Goal: Find specific page/section: Locate a particular part of the current website

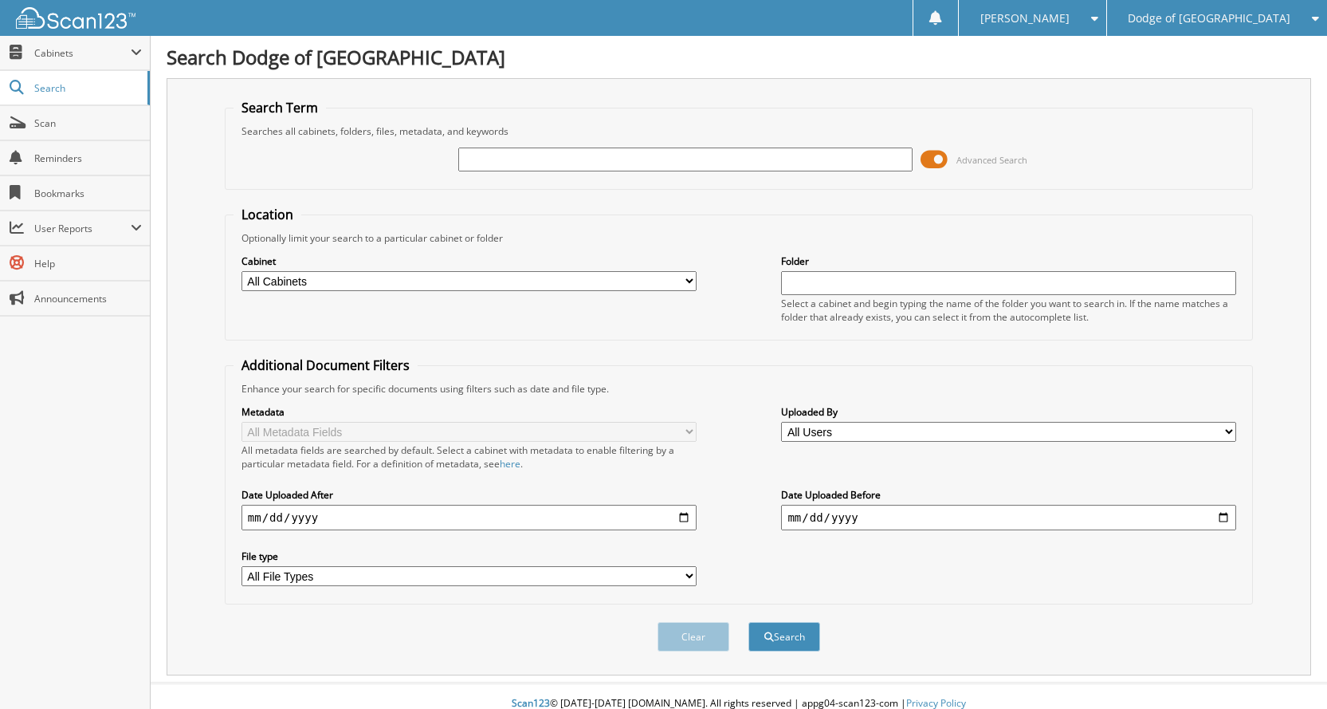
click at [929, 161] on span at bounding box center [934, 159] width 27 height 24
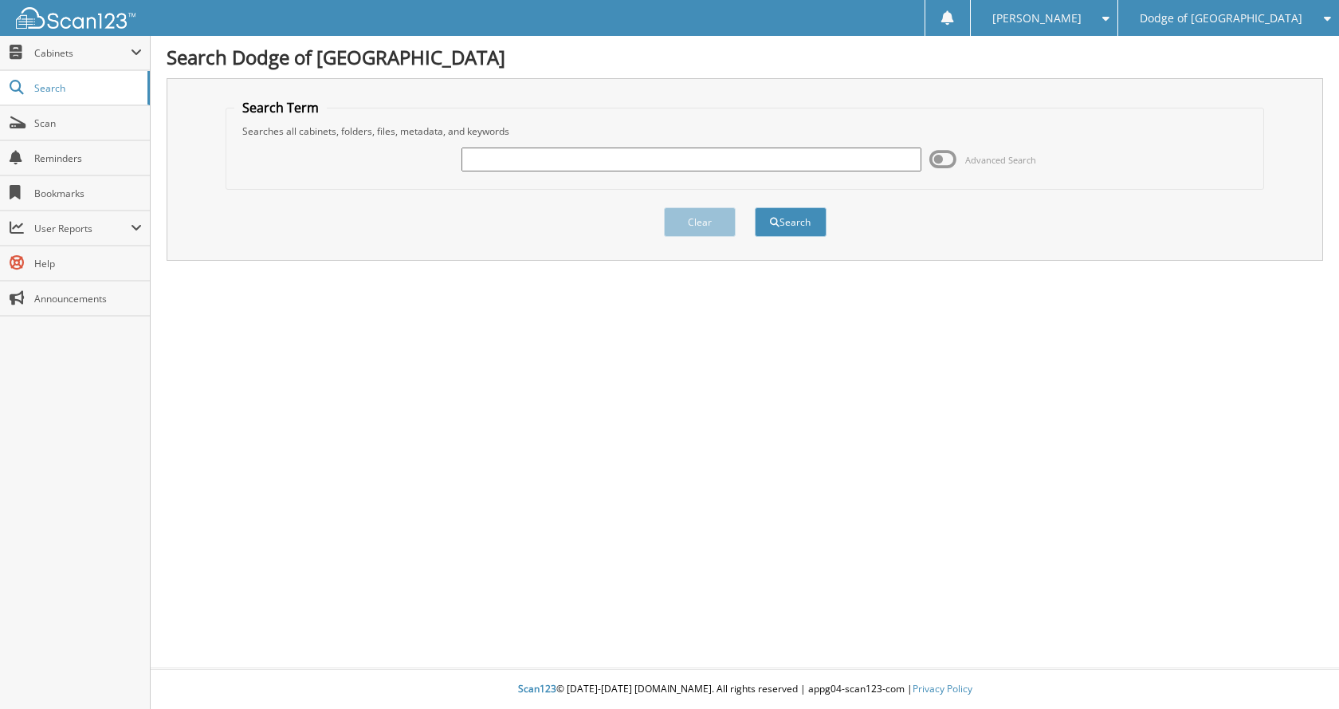
click at [723, 160] on input "text" at bounding box center [692, 159] width 460 height 24
type input "N65217"
click at [755, 207] on button "Search" at bounding box center [791, 221] width 72 height 29
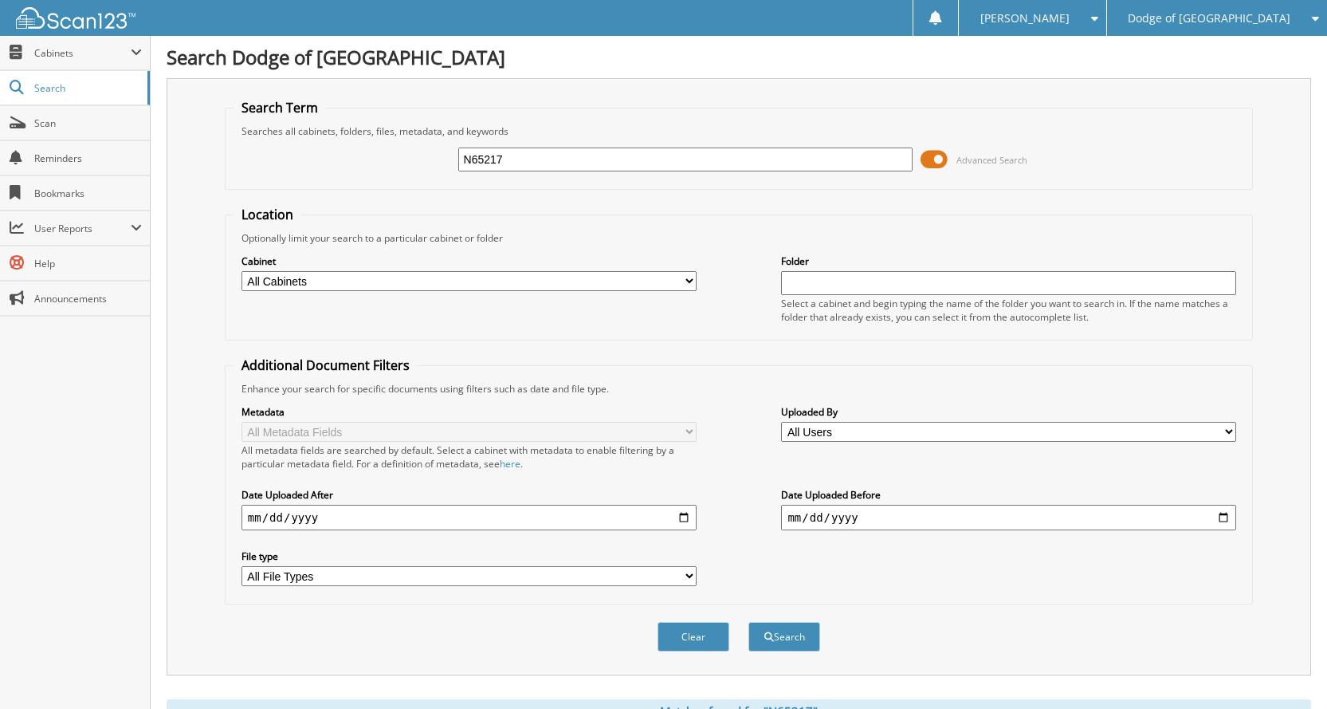
click at [941, 163] on span at bounding box center [934, 159] width 27 height 24
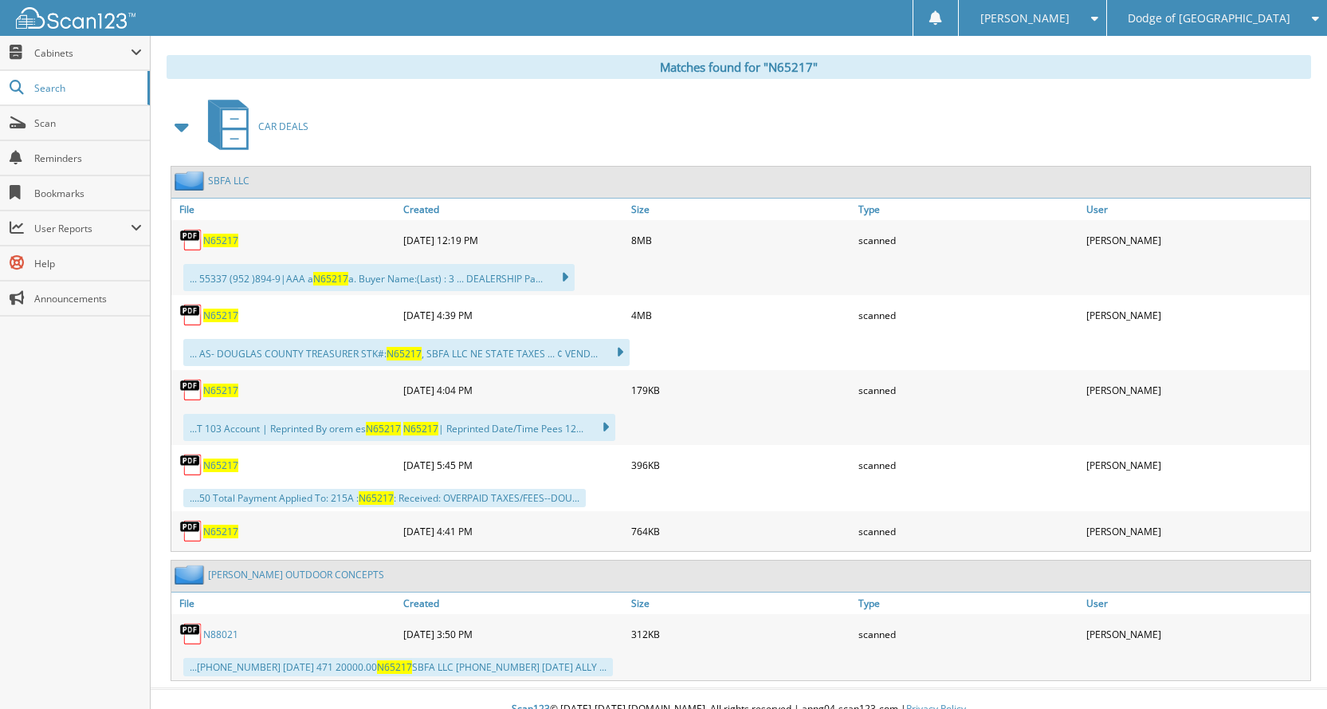
scroll to position [239, 0]
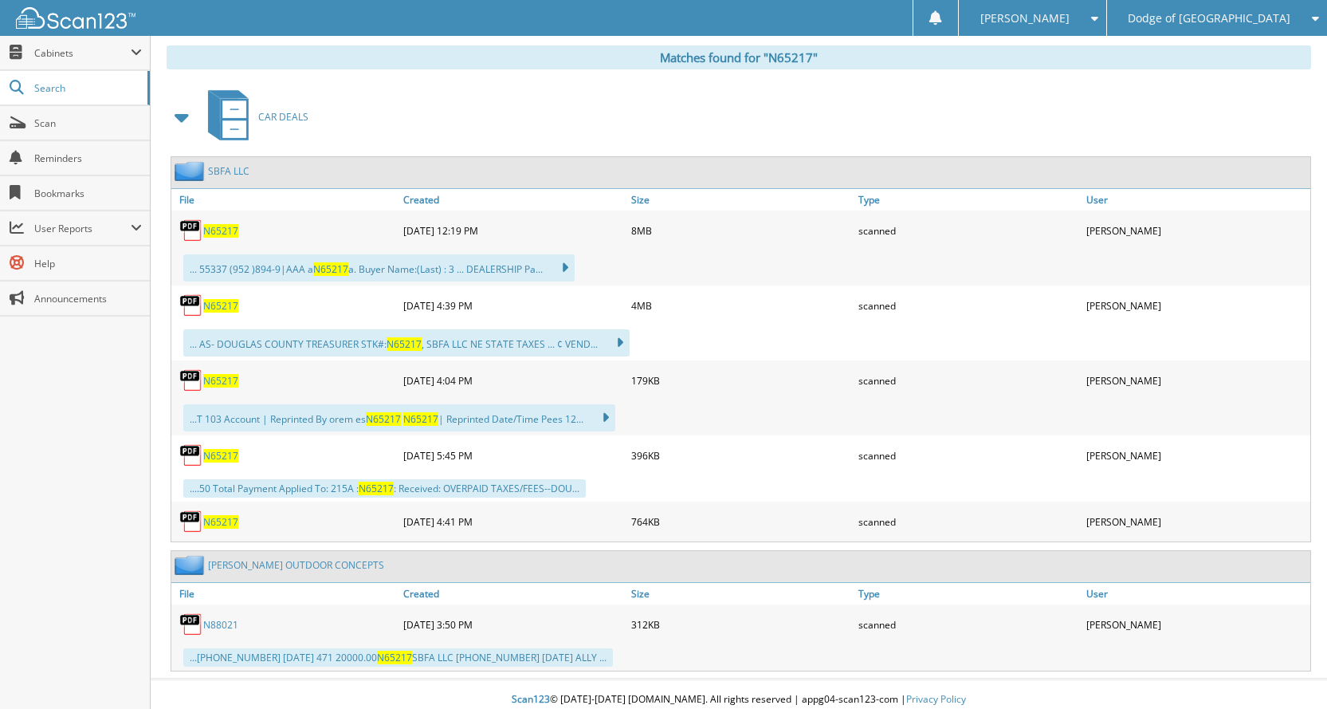
click at [221, 230] on span "N65217" at bounding box center [220, 231] width 35 height 14
click at [235, 302] on span "N65217" at bounding box center [220, 306] width 35 height 14
click at [221, 379] on span "N65217" at bounding box center [220, 381] width 35 height 14
click at [219, 455] on span "N65217" at bounding box center [220, 456] width 35 height 14
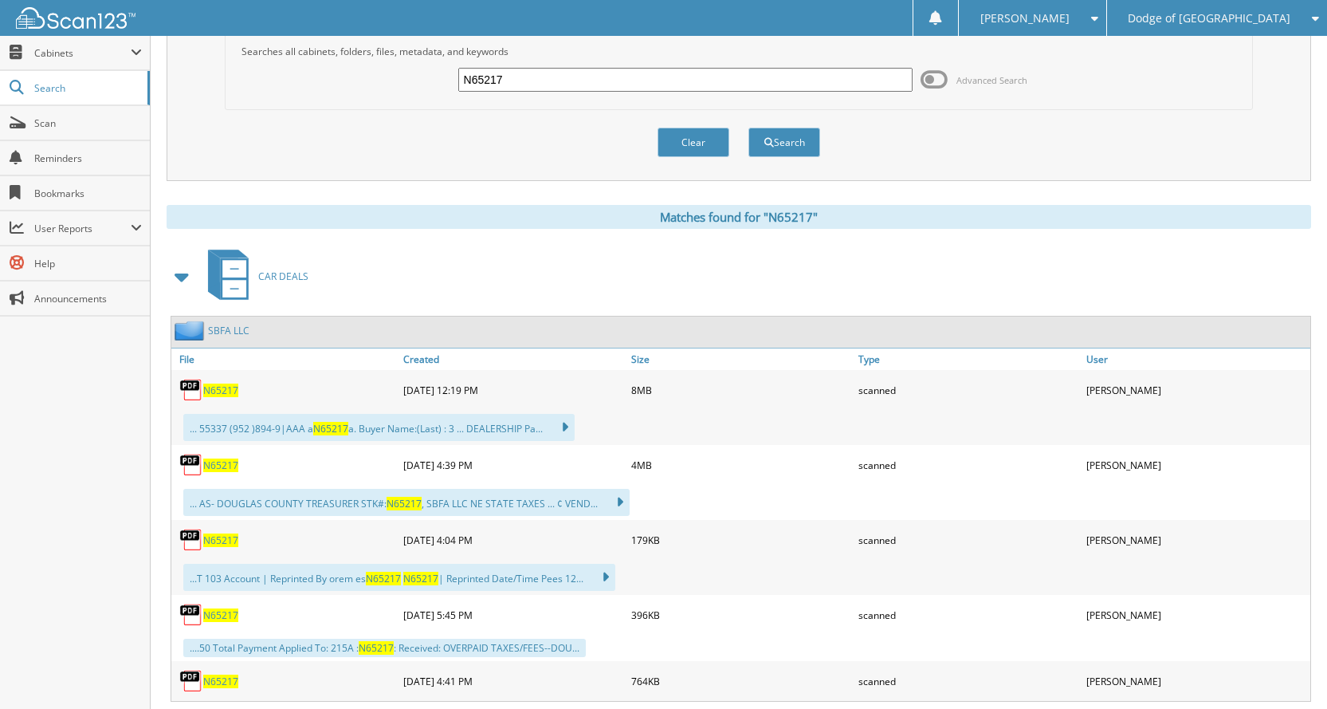
scroll to position [0, 0]
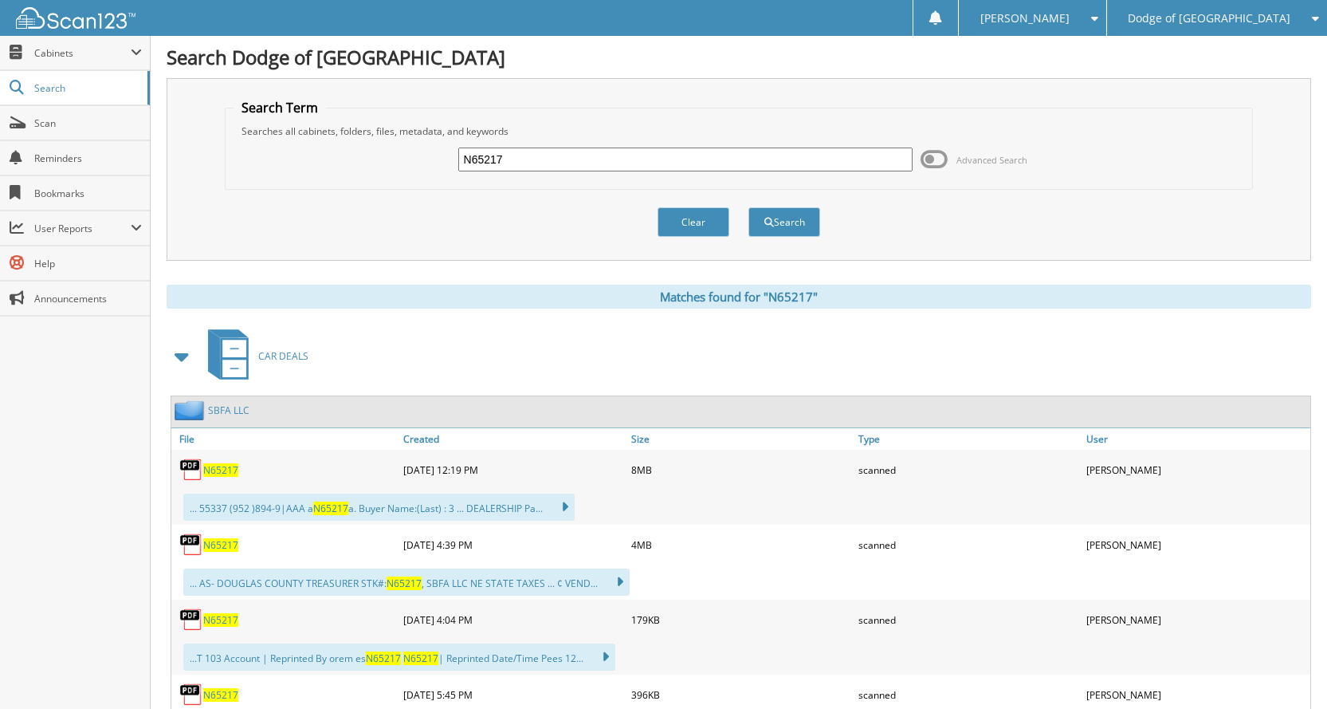
click at [611, 175] on div "N65217 Advanced Search" at bounding box center [739, 159] width 1011 height 43
click at [596, 159] on input "N65217" at bounding box center [685, 159] width 455 height 24
click at [554, 167] on input "N65217" at bounding box center [685, 159] width 455 height 24
type input "N65218"
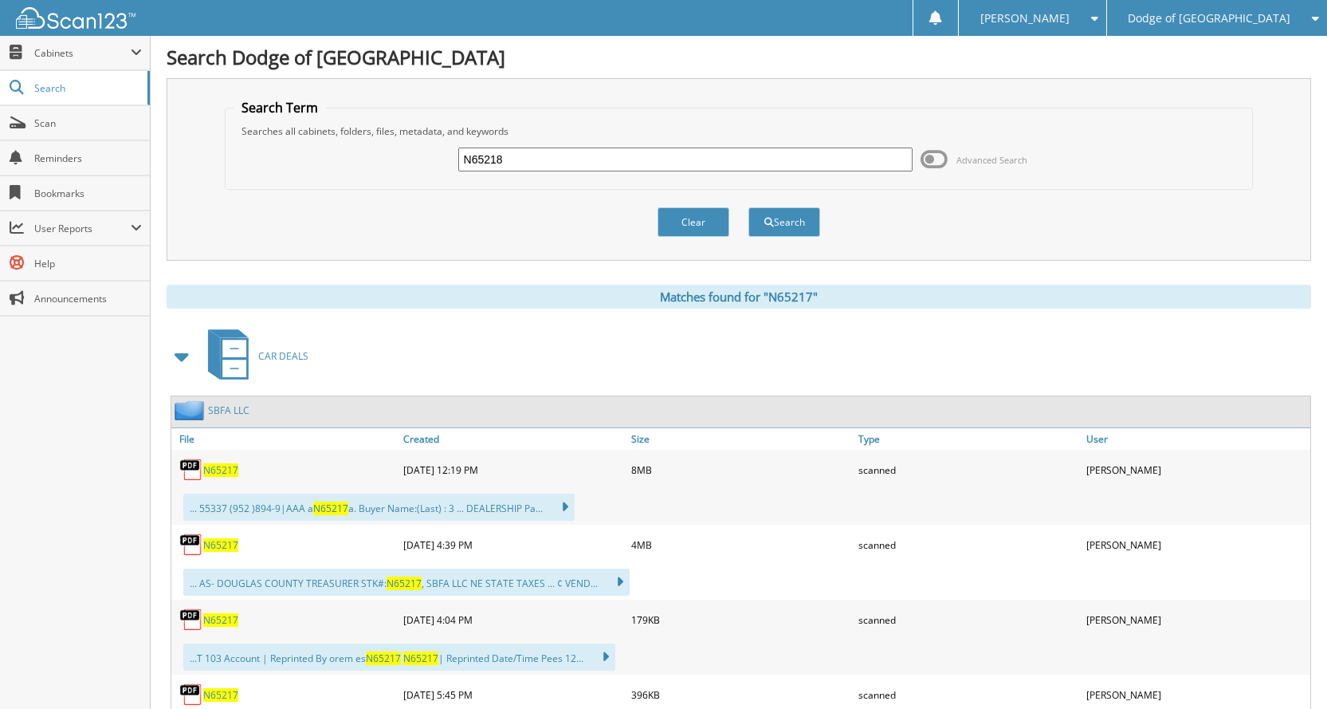
click at [748, 207] on button "Search" at bounding box center [784, 221] width 72 height 29
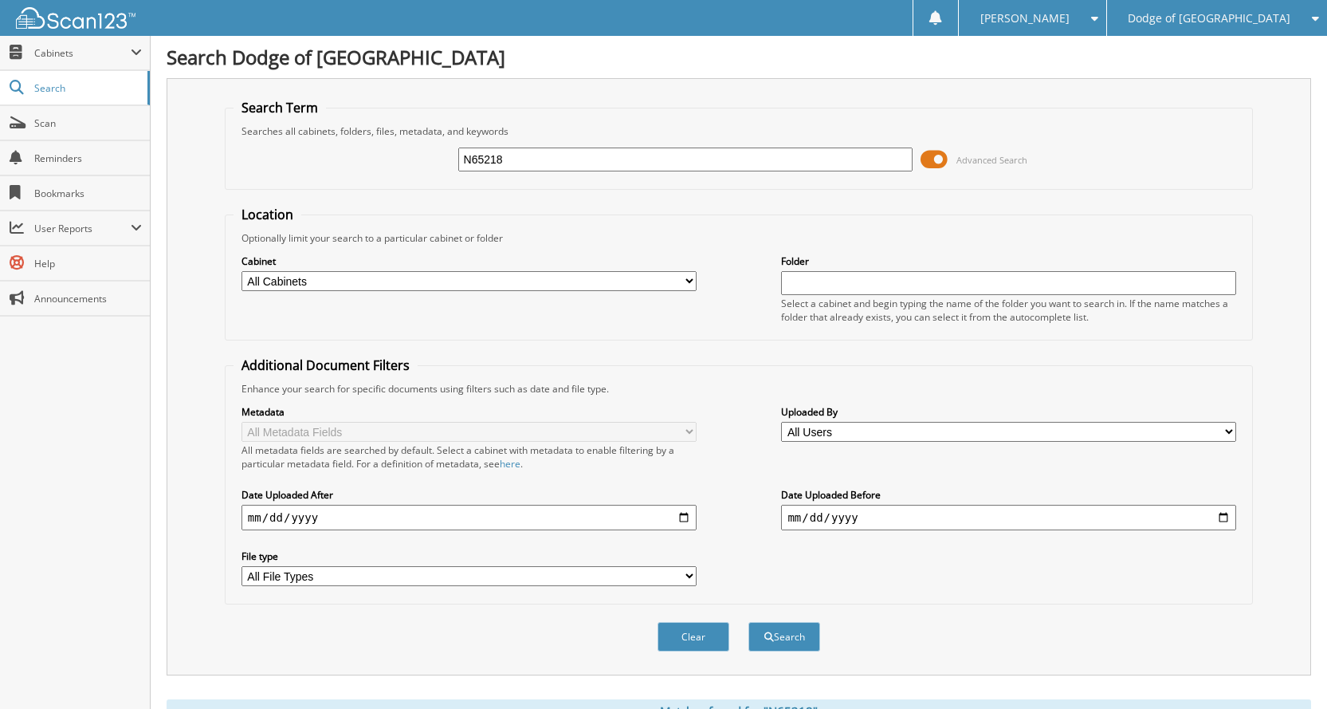
click at [934, 158] on span at bounding box center [934, 159] width 27 height 24
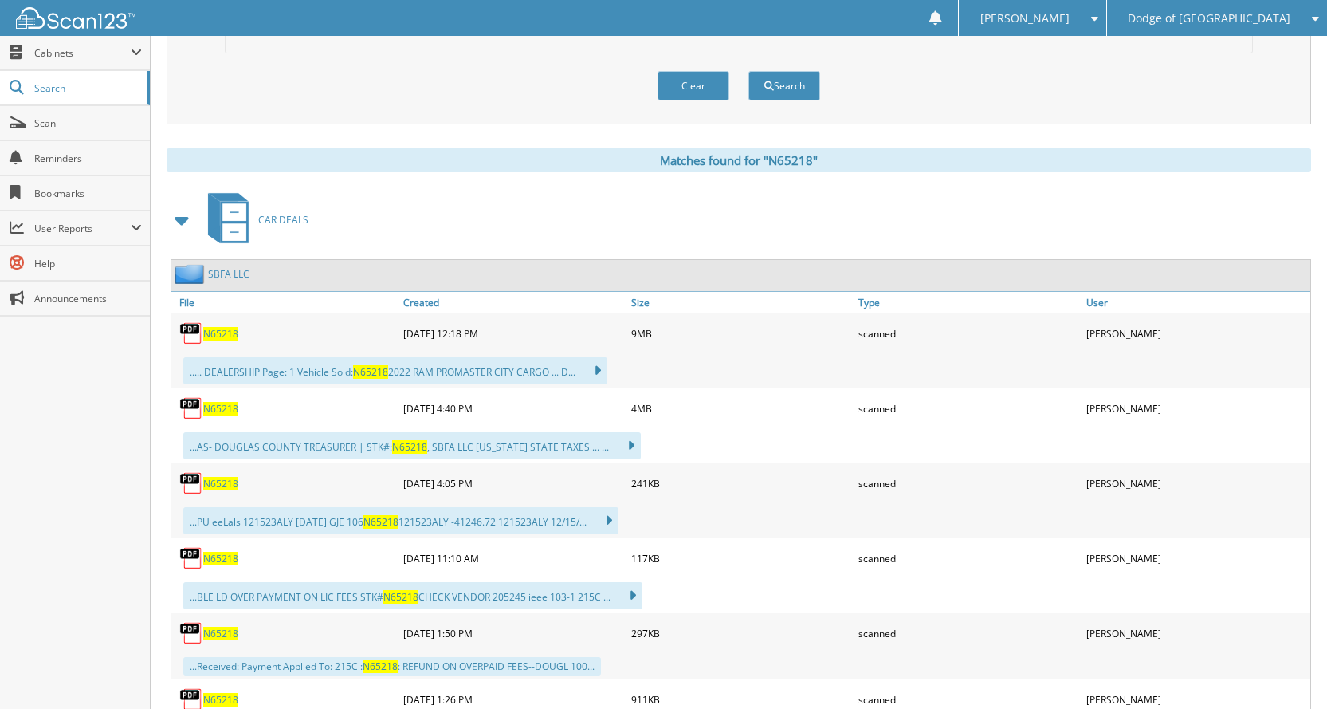
scroll to position [159, 0]
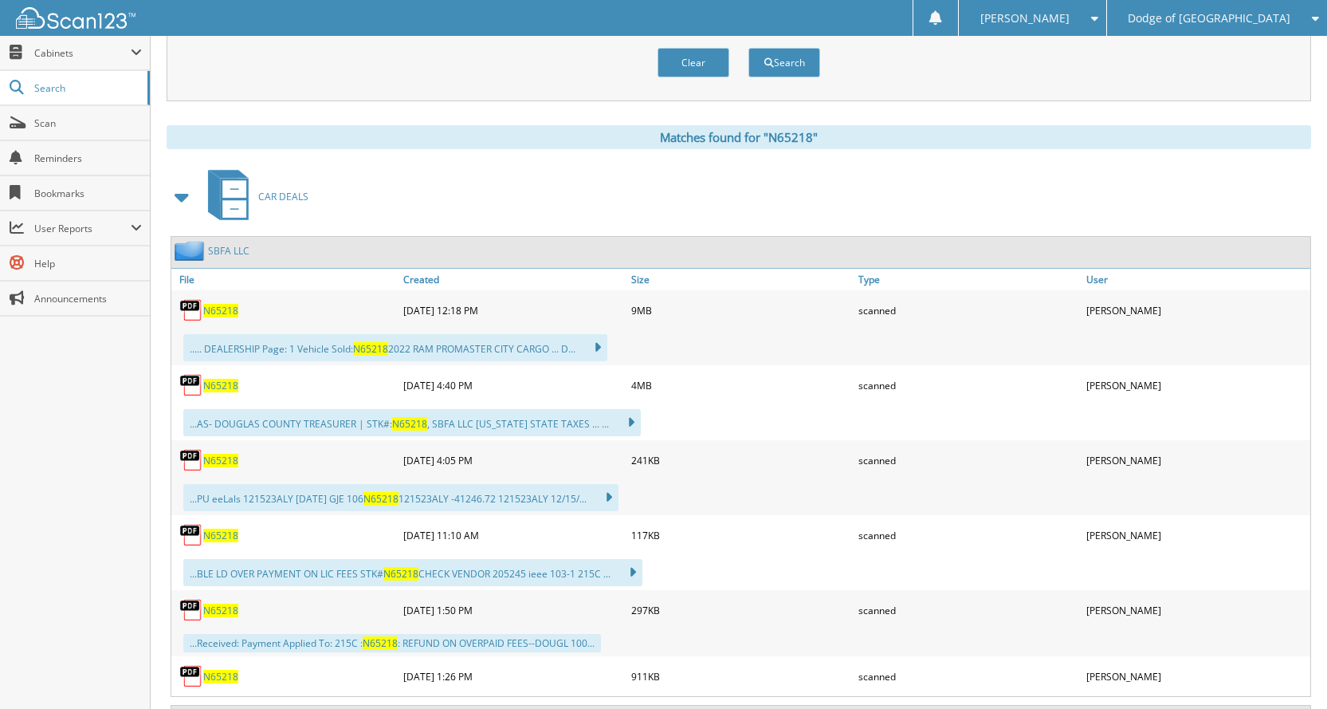
click at [220, 380] on span "N65218" at bounding box center [220, 386] width 35 height 14
click at [229, 532] on span "N65218" at bounding box center [220, 535] width 35 height 14
click at [221, 532] on span "N65218" at bounding box center [220, 535] width 35 height 14
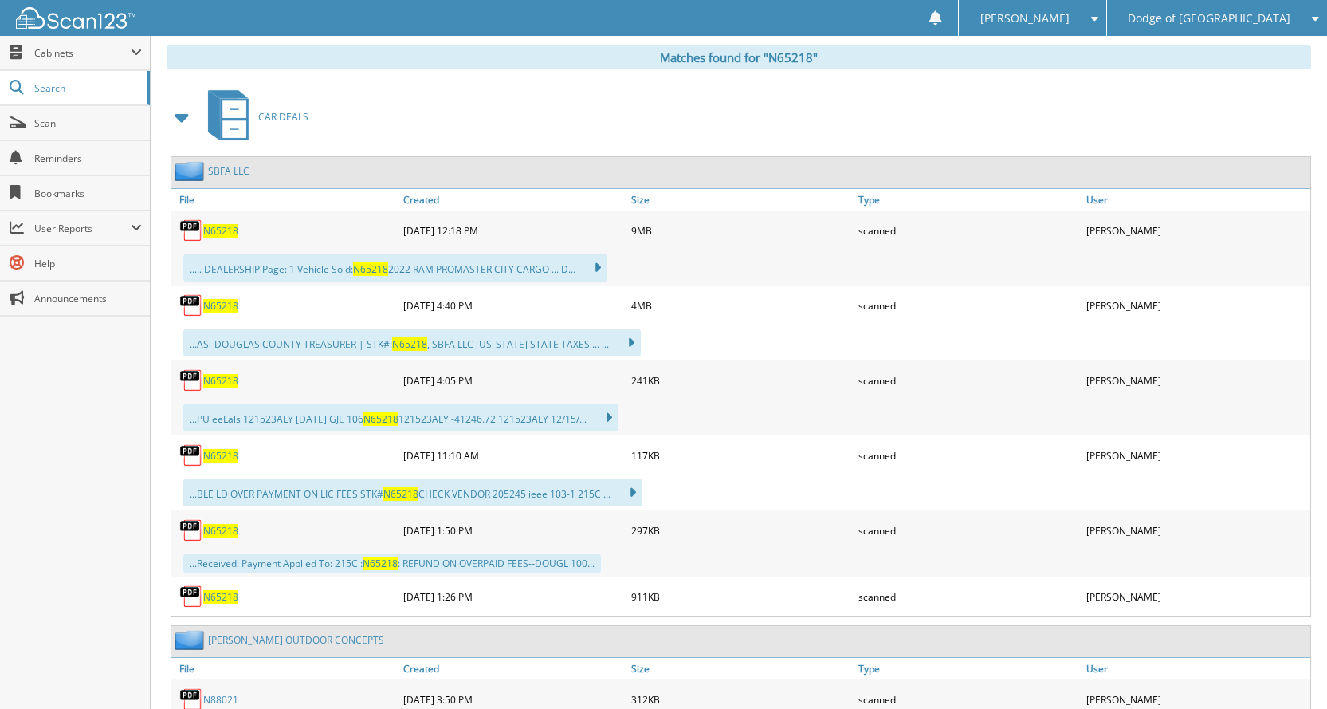
click at [229, 527] on span "N65218" at bounding box center [220, 531] width 35 height 14
click at [210, 528] on span "N65218" at bounding box center [220, 531] width 35 height 14
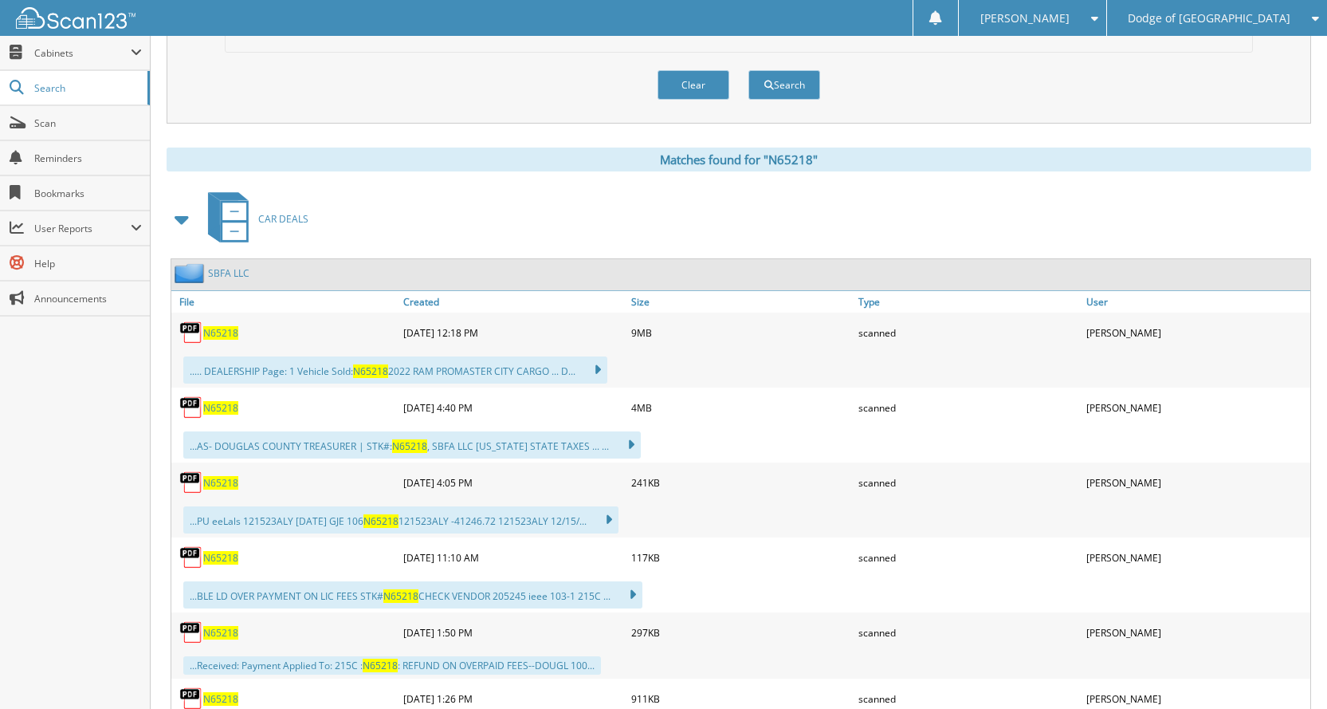
scroll to position [0, 0]
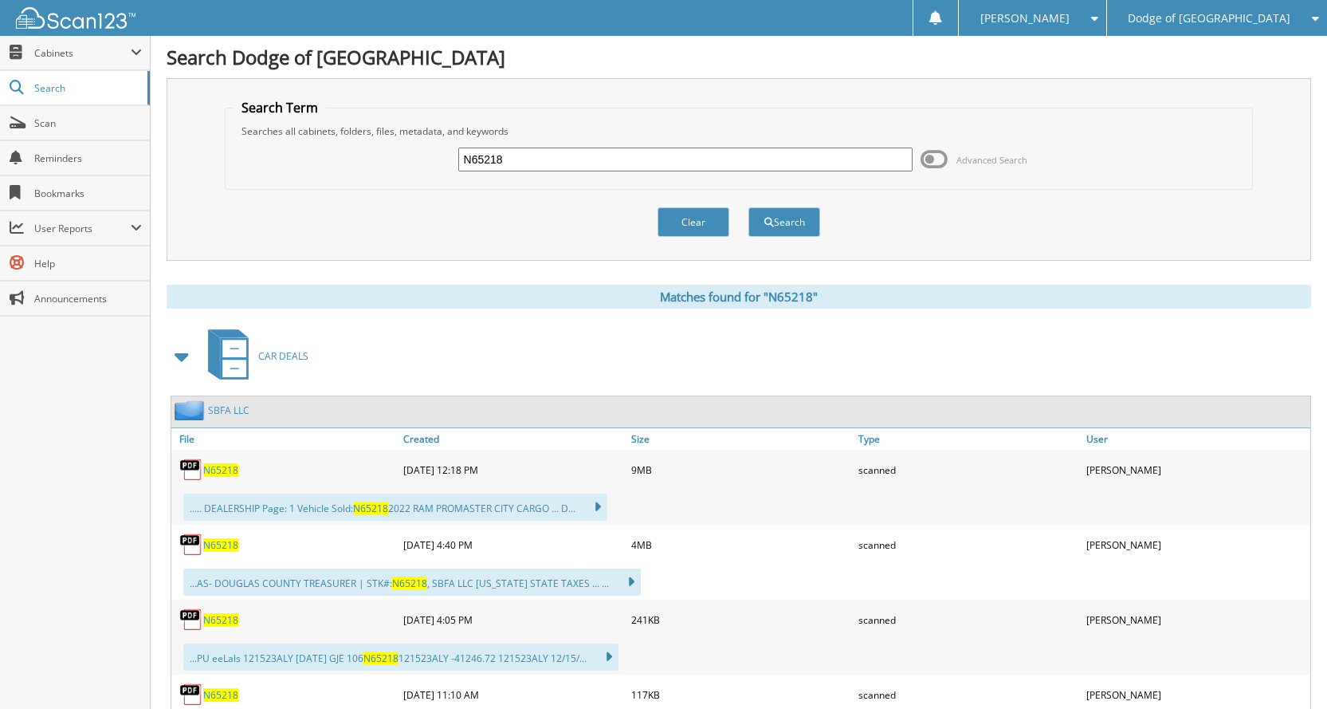
click at [634, 157] on input "N65218" at bounding box center [685, 159] width 455 height 24
type input "N65221"
click at [748, 207] on button "Search" at bounding box center [784, 221] width 72 height 29
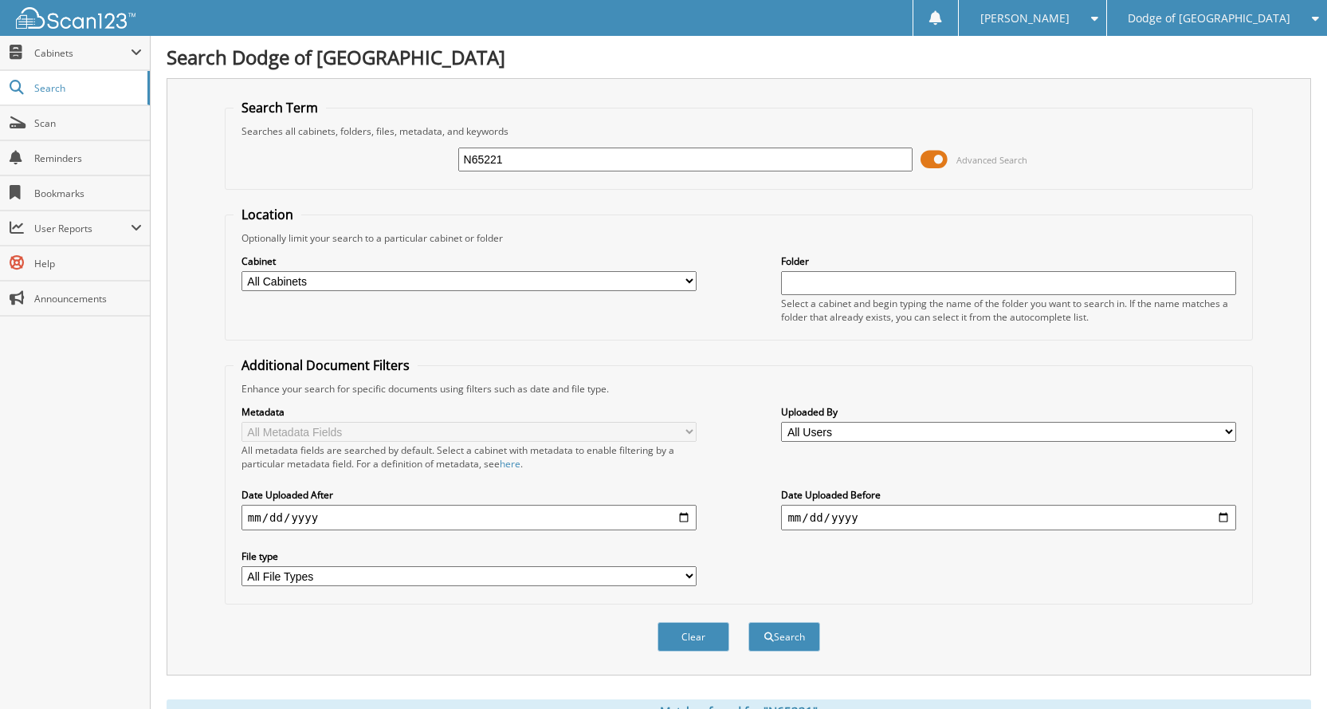
click at [933, 148] on span at bounding box center [934, 159] width 27 height 24
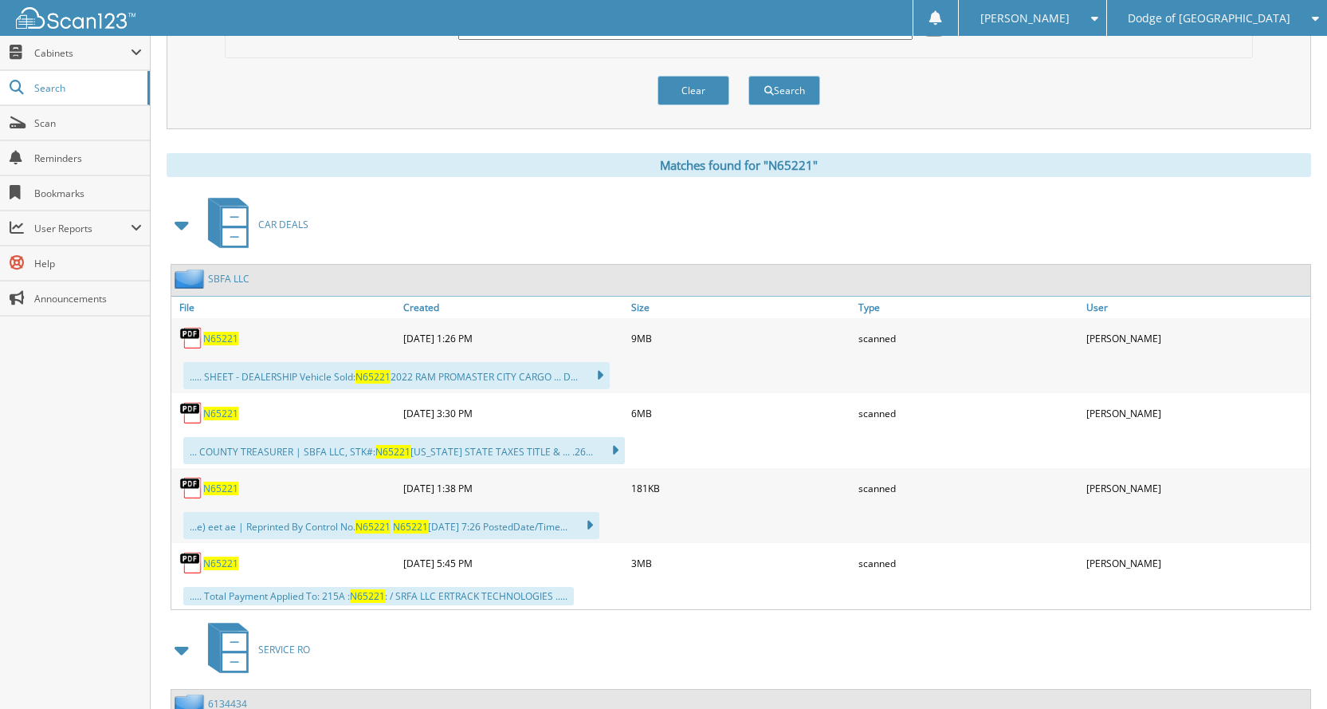
scroll to position [159, 0]
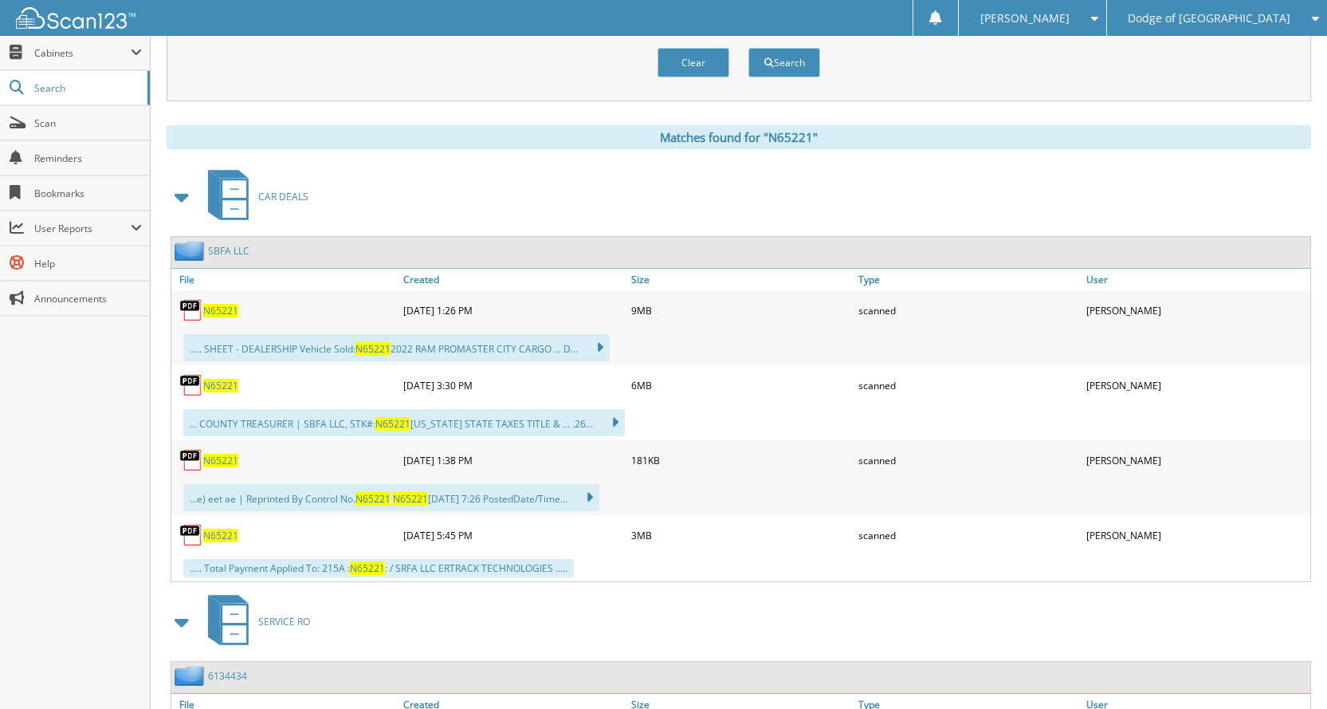
click at [219, 309] on span "N65221" at bounding box center [220, 311] width 35 height 14
click at [222, 390] on span "N65221" at bounding box center [220, 386] width 35 height 14
click at [215, 461] on span "N65221" at bounding box center [220, 461] width 35 height 14
click at [227, 536] on span "N65221" at bounding box center [220, 535] width 35 height 14
click at [214, 535] on span "N65221" at bounding box center [220, 535] width 35 height 14
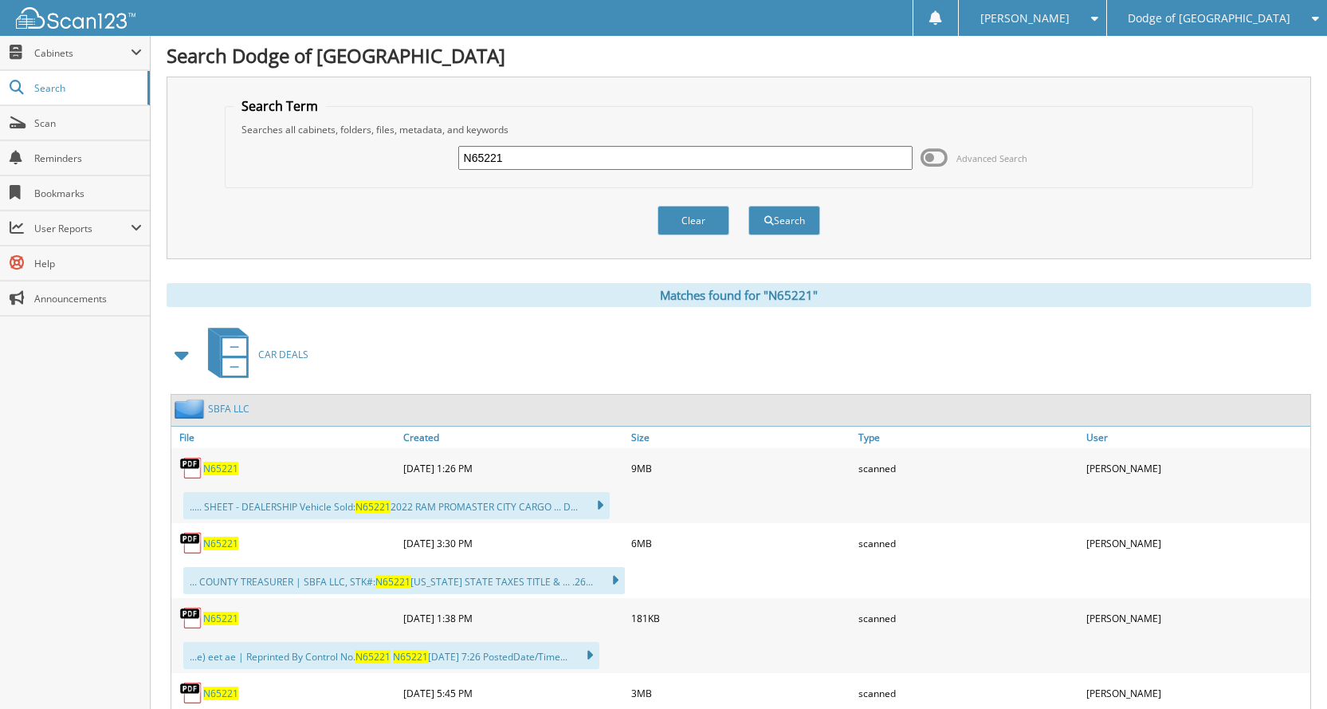
scroll to position [0, 0]
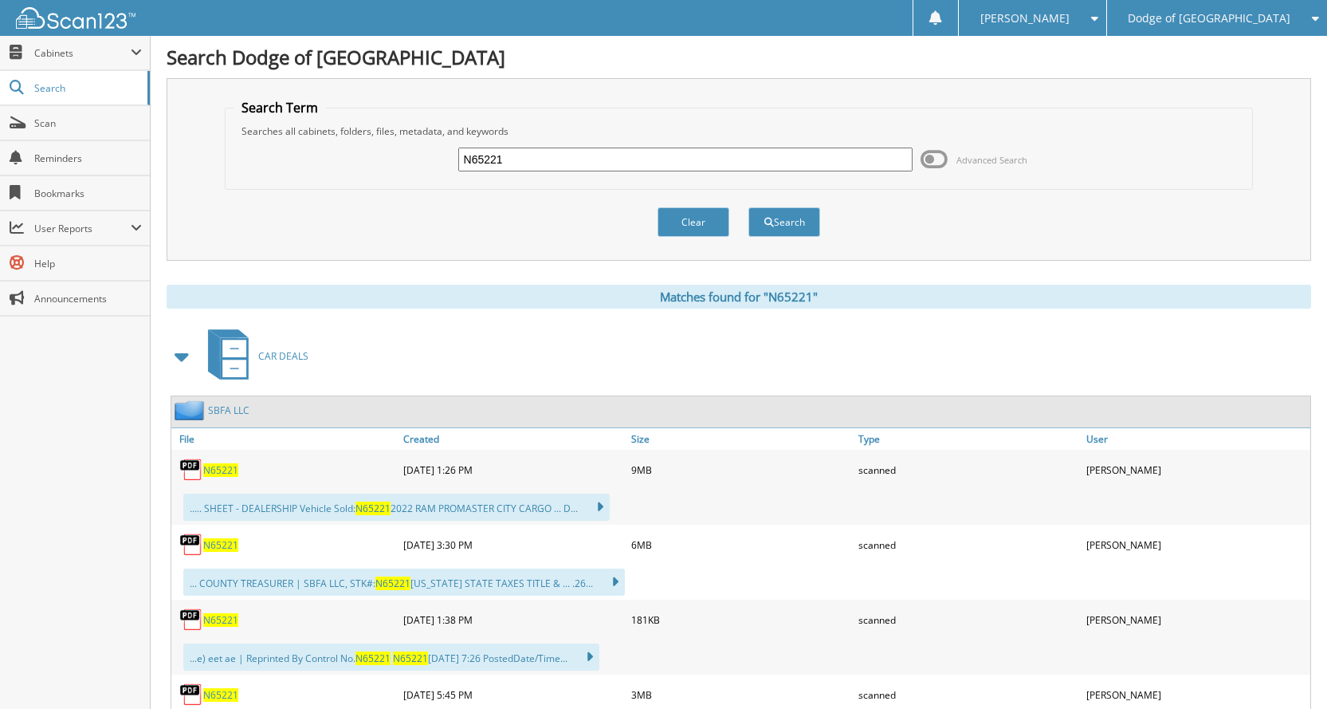
click at [560, 152] on input "N65221" at bounding box center [685, 159] width 455 height 24
drag, startPoint x: 560, startPoint y: 161, endPoint x: 182, endPoint y: 71, distance: 389.2
click at [183, 71] on div "Search Dodge of Burnsville Search Term Searches all cabinets, folders, files, m…" at bounding box center [739, 499] width 1177 height 998
type input "N65222"
click at [748, 207] on button "Search" at bounding box center [784, 221] width 72 height 29
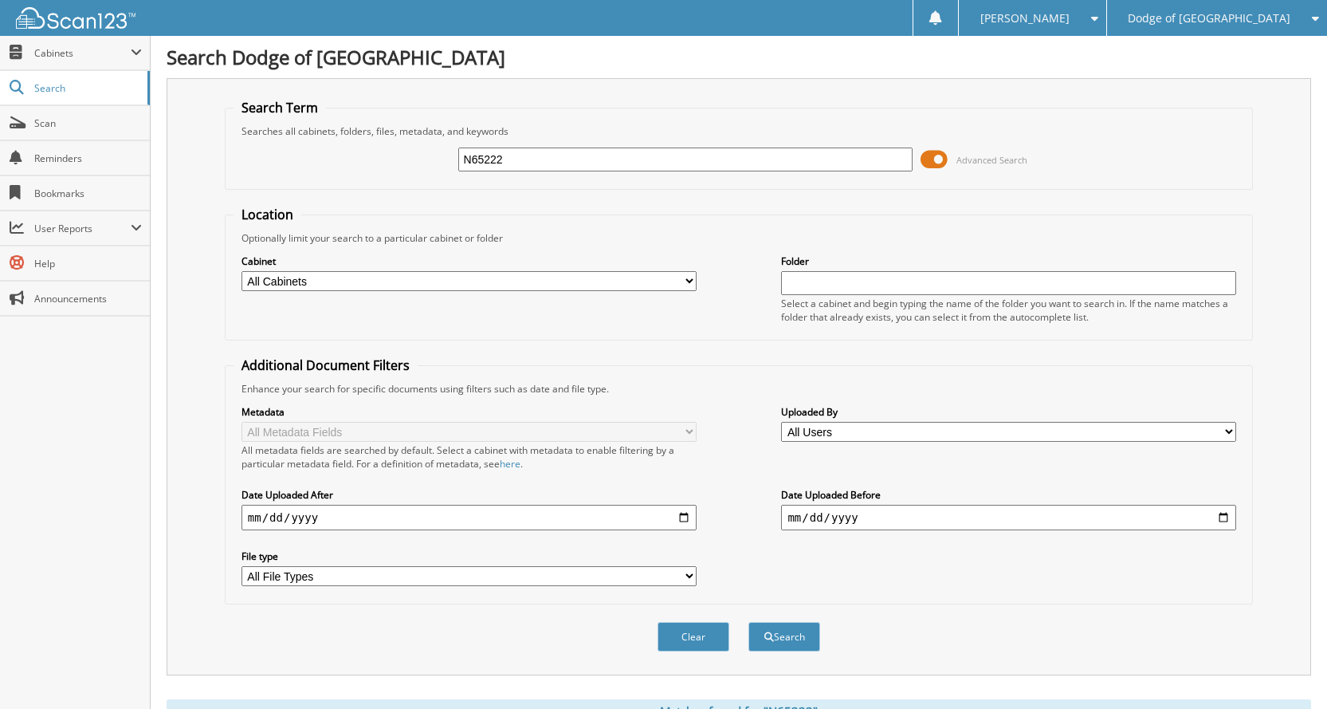
click at [937, 163] on span at bounding box center [934, 159] width 27 height 24
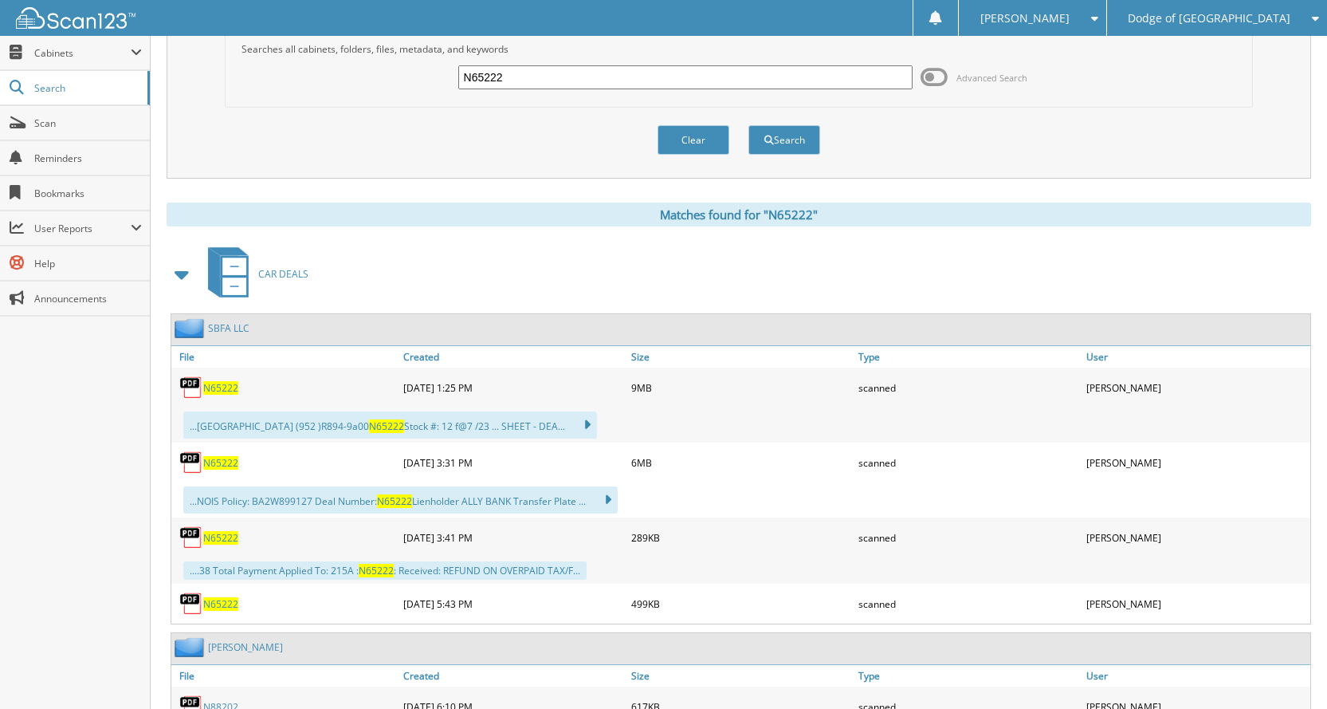
scroll to position [159, 0]
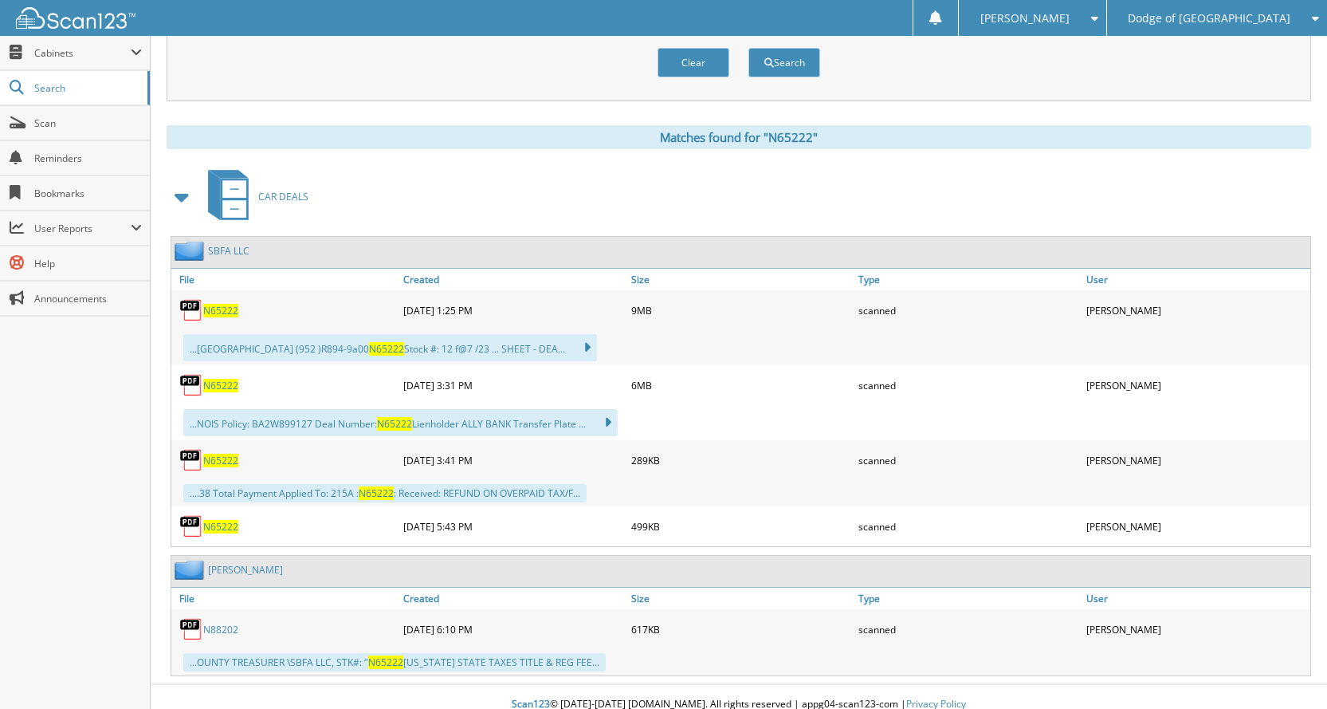
click at [214, 314] on span "N65222" at bounding box center [220, 311] width 35 height 14
click at [221, 459] on span "N65222" at bounding box center [220, 461] width 35 height 14
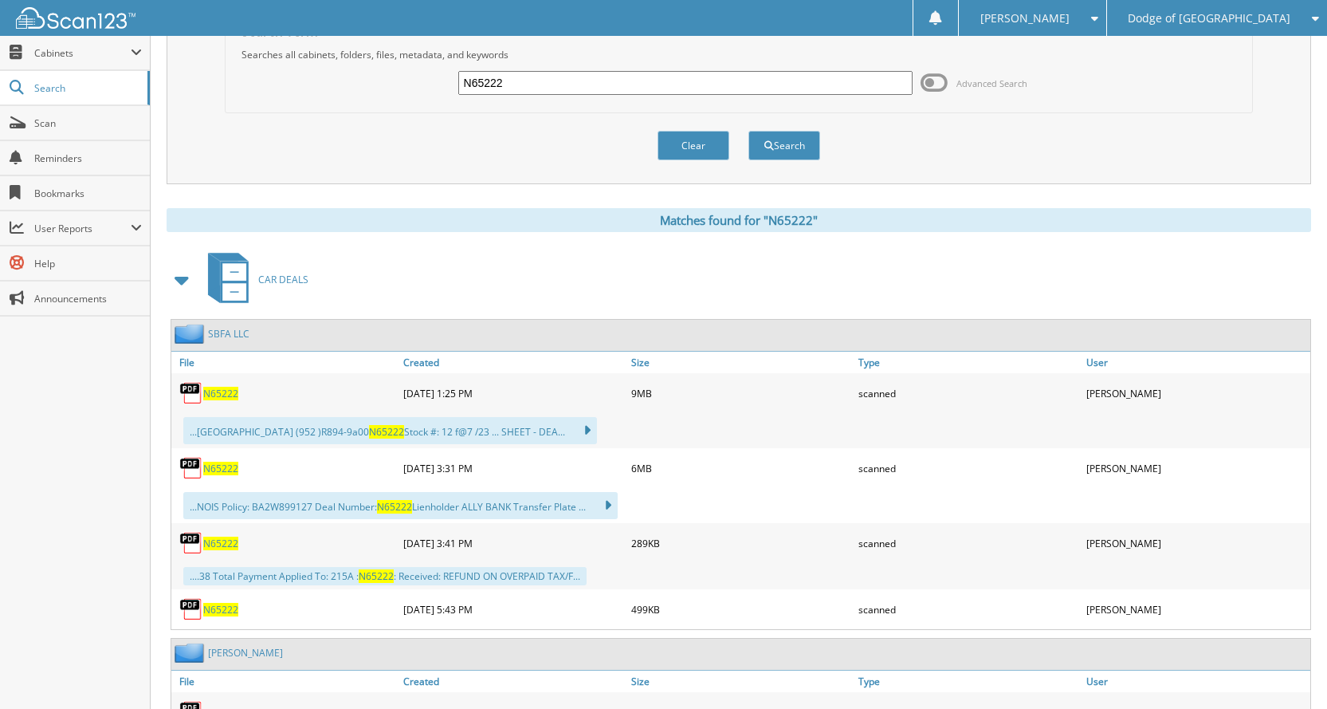
scroll to position [0, 0]
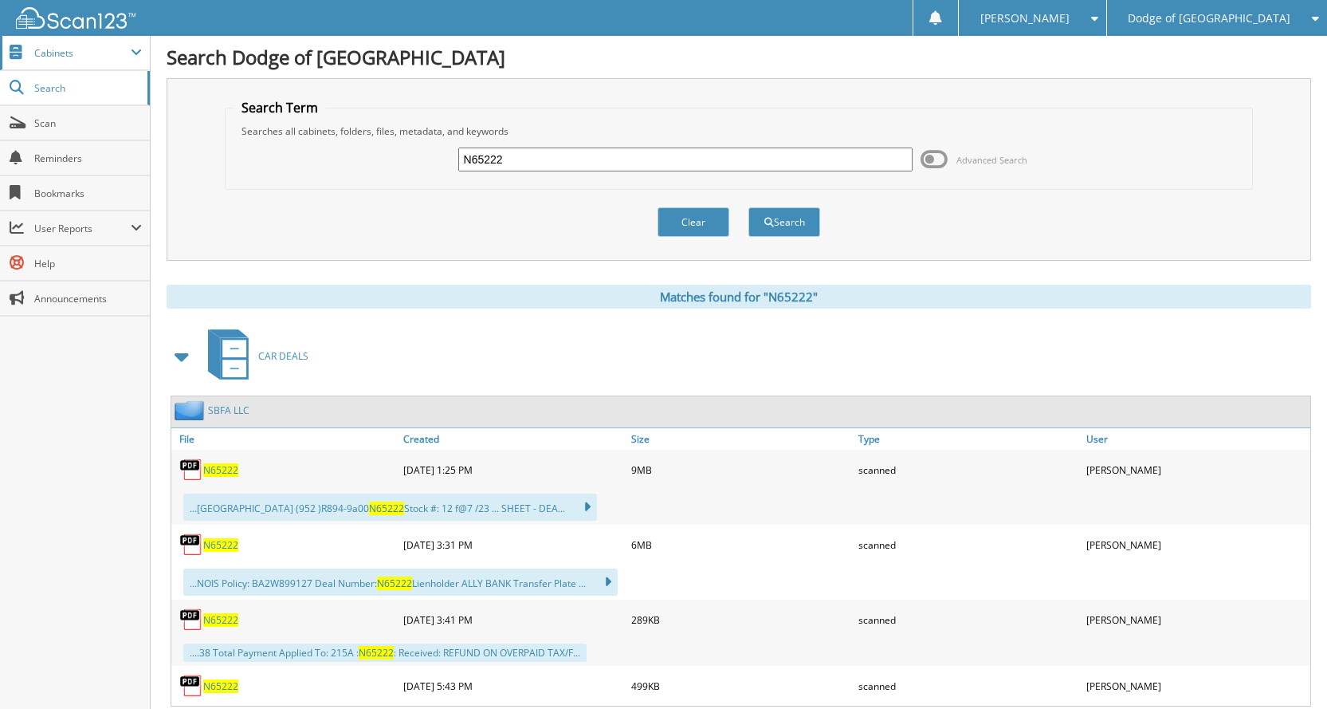
drag, startPoint x: 526, startPoint y: 166, endPoint x: 0, endPoint y: 60, distance: 536.7
click at [0, 60] on body "DENISE D. Settings Logout Dodge of Burnsville Whitewater CDJR of St Charles Clo…" at bounding box center [663, 441] width 1327 height 883
type input "N68063"
click at [748, 207] on button "Search" at bounding box center [784, 221] width 72 height 29
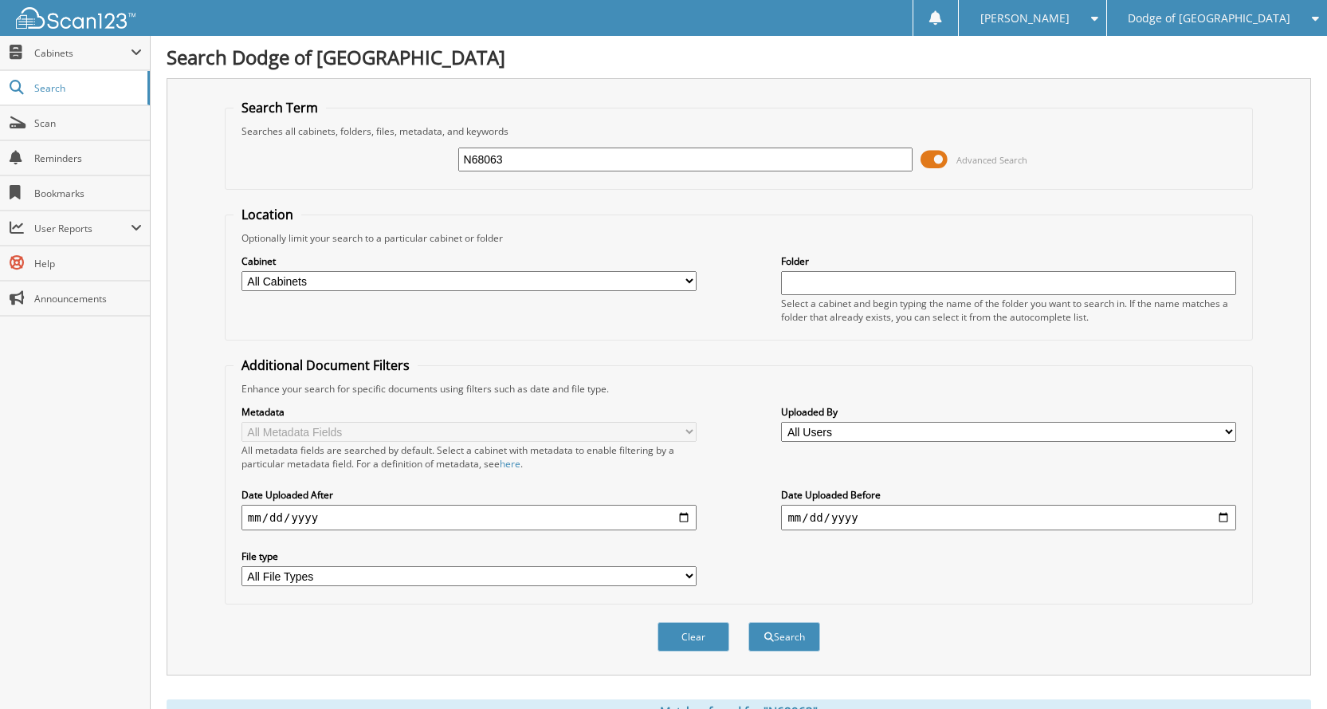
click at [937, 160] on span at bounding box center [934, 159] width 27 height 24
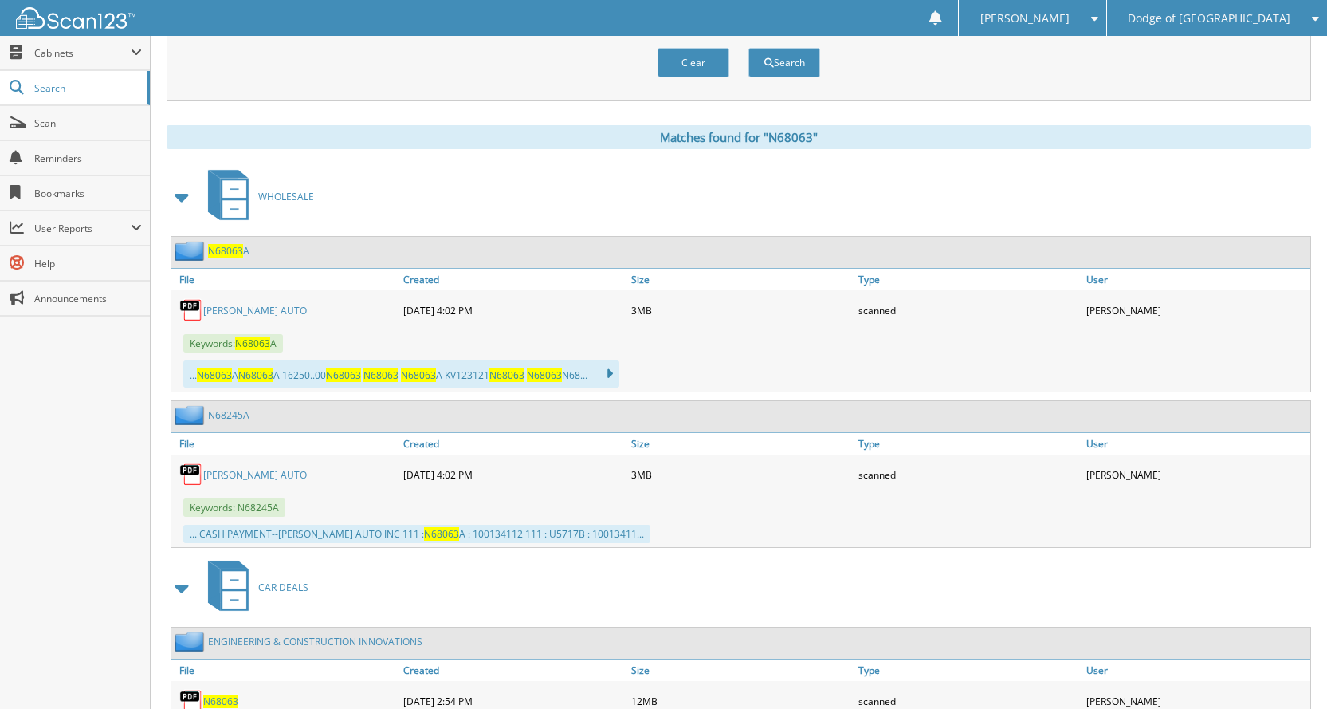
scroll to position [478, 0]
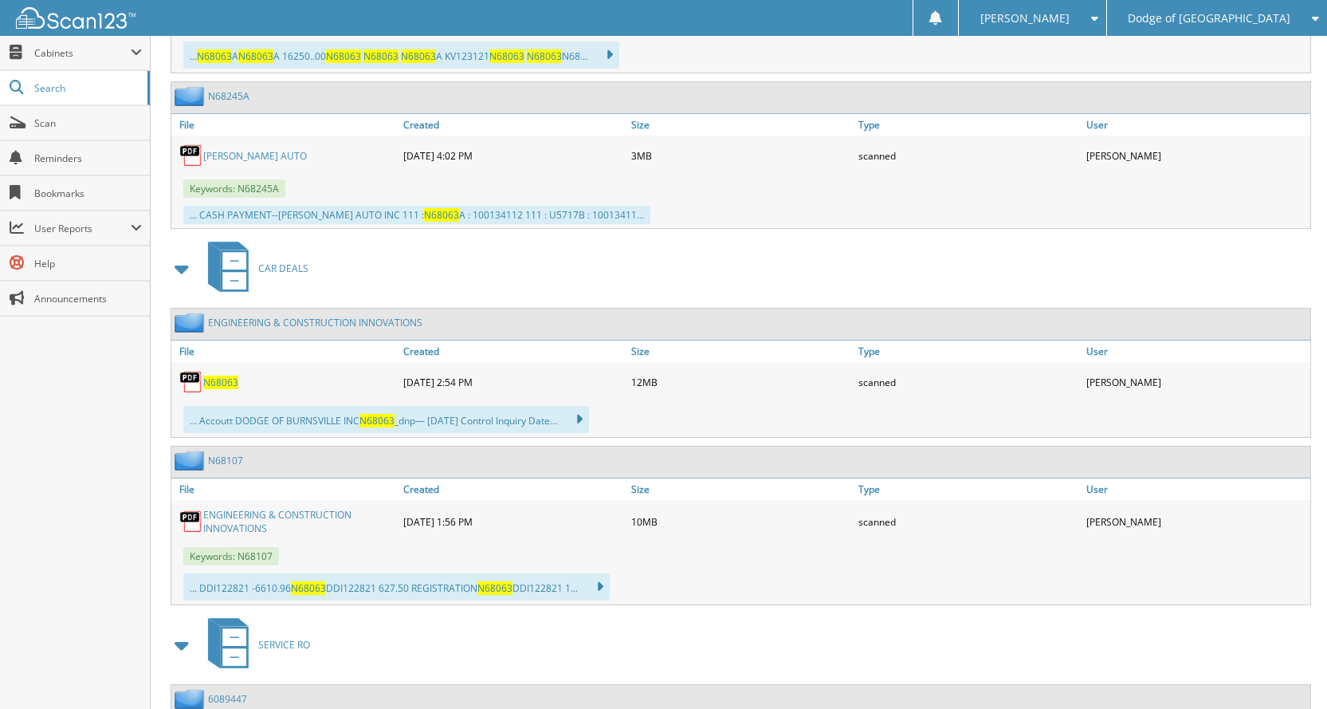
click at [234, 385] on span "N68063" at bounding box center [220, 382] width 35 height 14
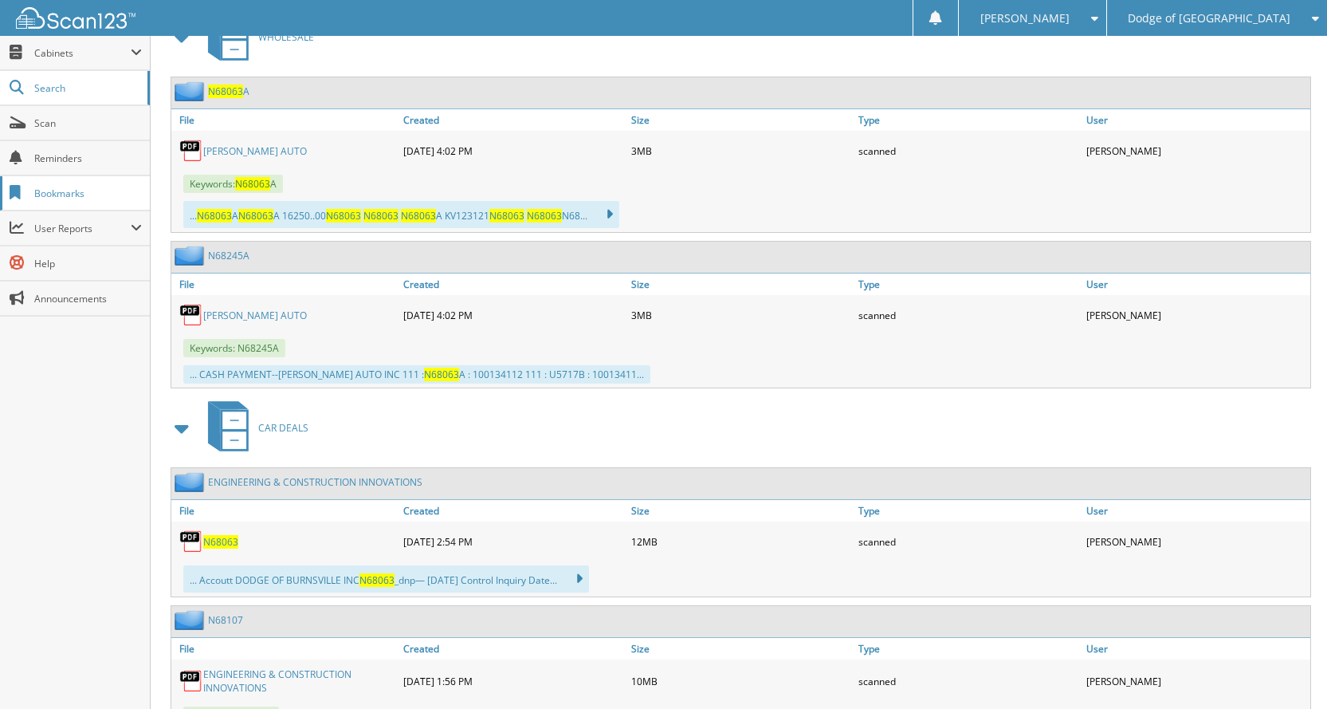
scroll to position [0, 0]
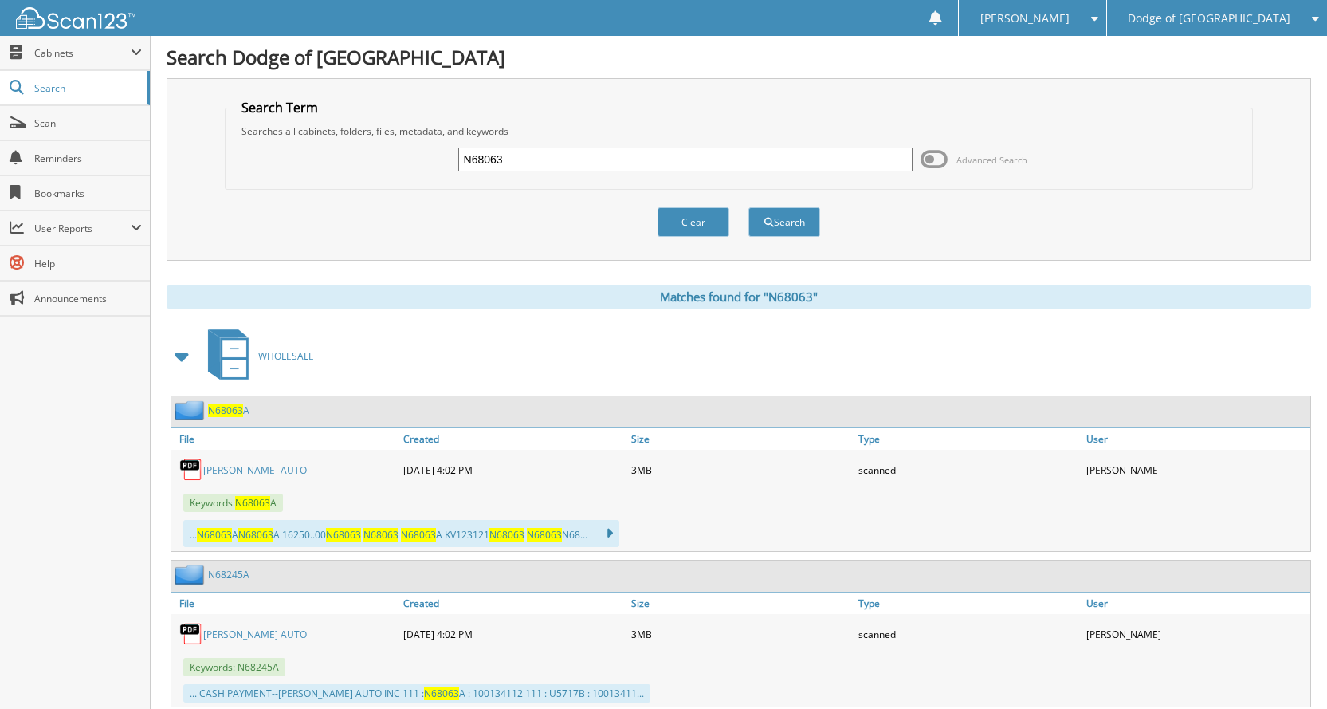
drag, startPoint x: 595, startPoint y: 150, endPoint x: 237, endPoint y: 111, distance: 360.0
click at [237, 111] on fieldset "Search Term Searches all cabinets, folders, files, metadata, and keywords N6806…" at bounding box center [739, 144] width 1028 height 91
type input "N68928"
click at [748, 207] on button "Search" at bounding box center [784, 221] width 72 height 29
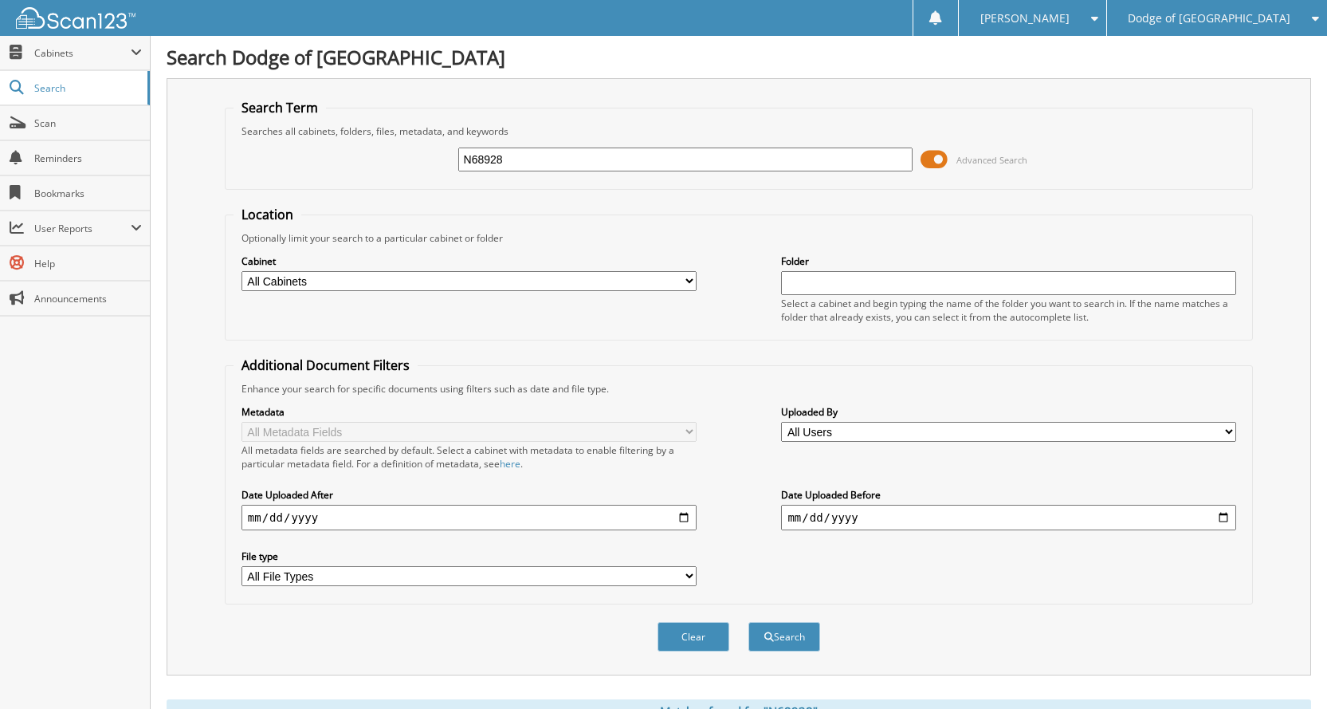
click at [940, 159] on span at bounding box center [934, 159] width 27 height 24
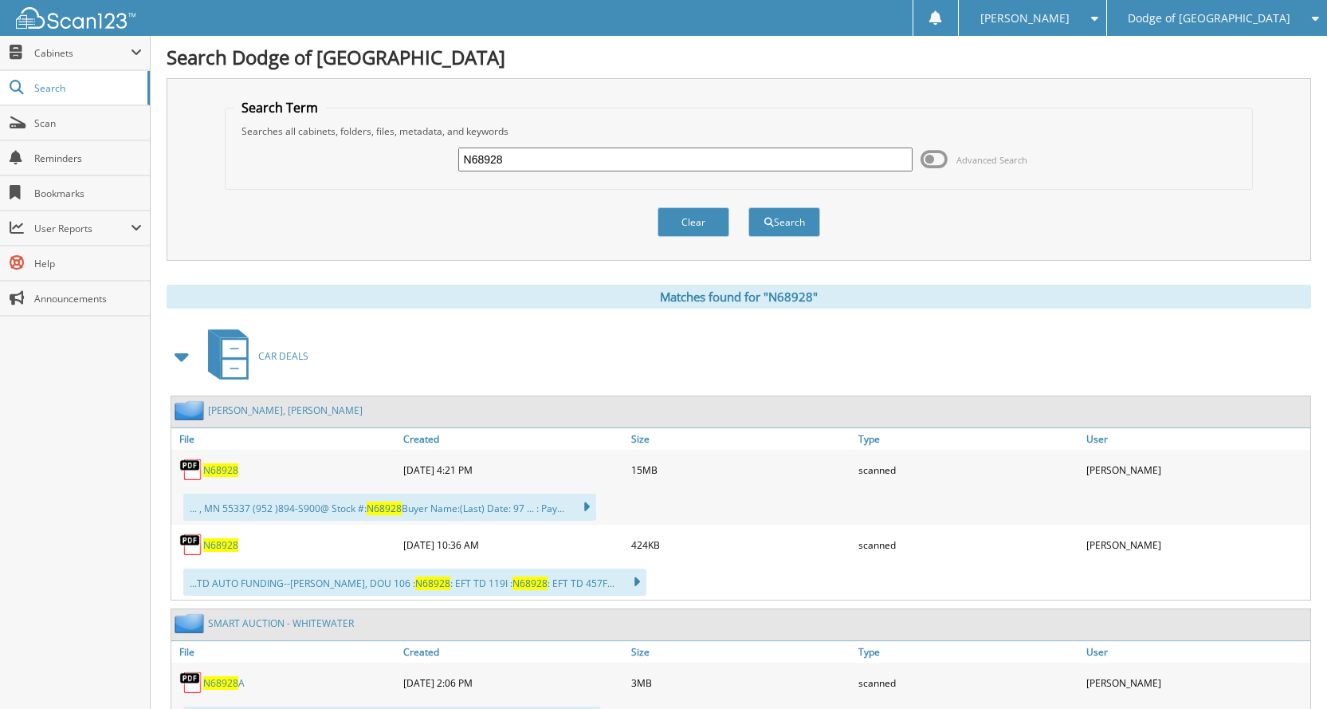
click at [234, 464] on span "N68928" at bounding box center [220, 470] width 35 height 14
click at [218, 548] on span "N68928" at bounding box center [220, 545] width 35 height 14
